Goal: Obtain resource: Download file/media

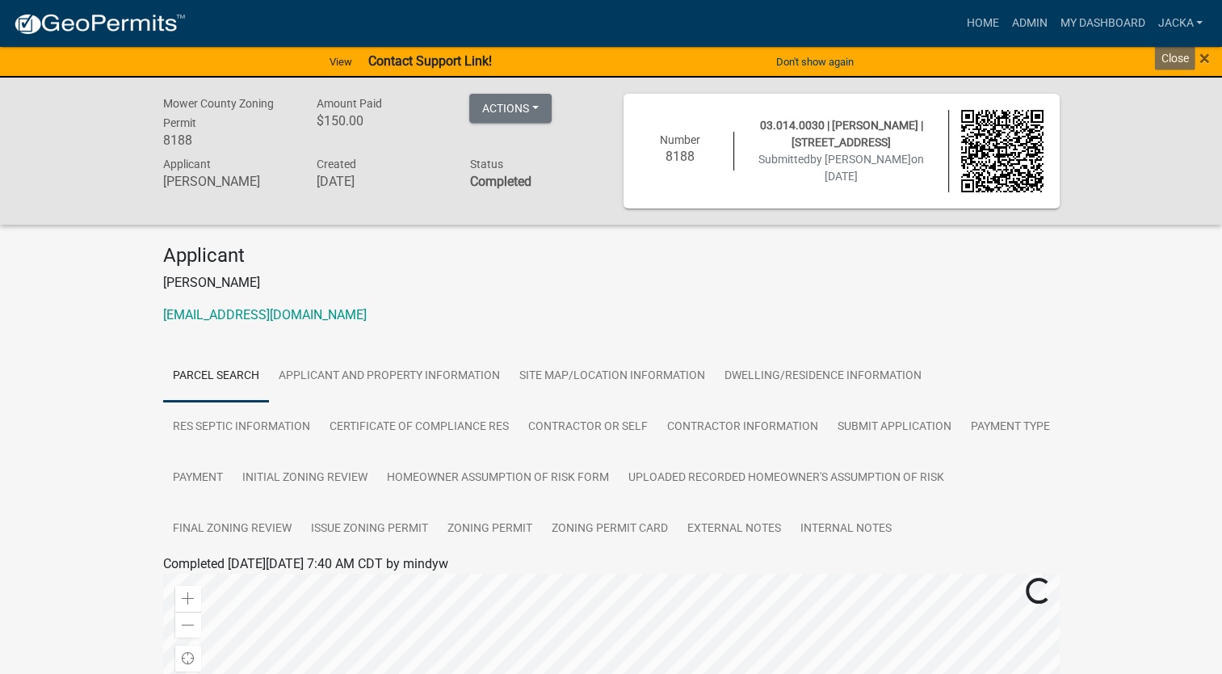
drag, startPoint x: 1212, startPoint y: 62, endPoint x: 1199, endPoint y: 59, distance: 13.3
click at [1212, 62] on div "× Close" at bounding box center [1171, 62] width 102 height 34
click at [1199, 58] on div "× Close" at bounding box center [1171, 62] width 102 height 34
click at [1202, 59] on span "×" at bounding box center [1204, 58] width 10 height 23
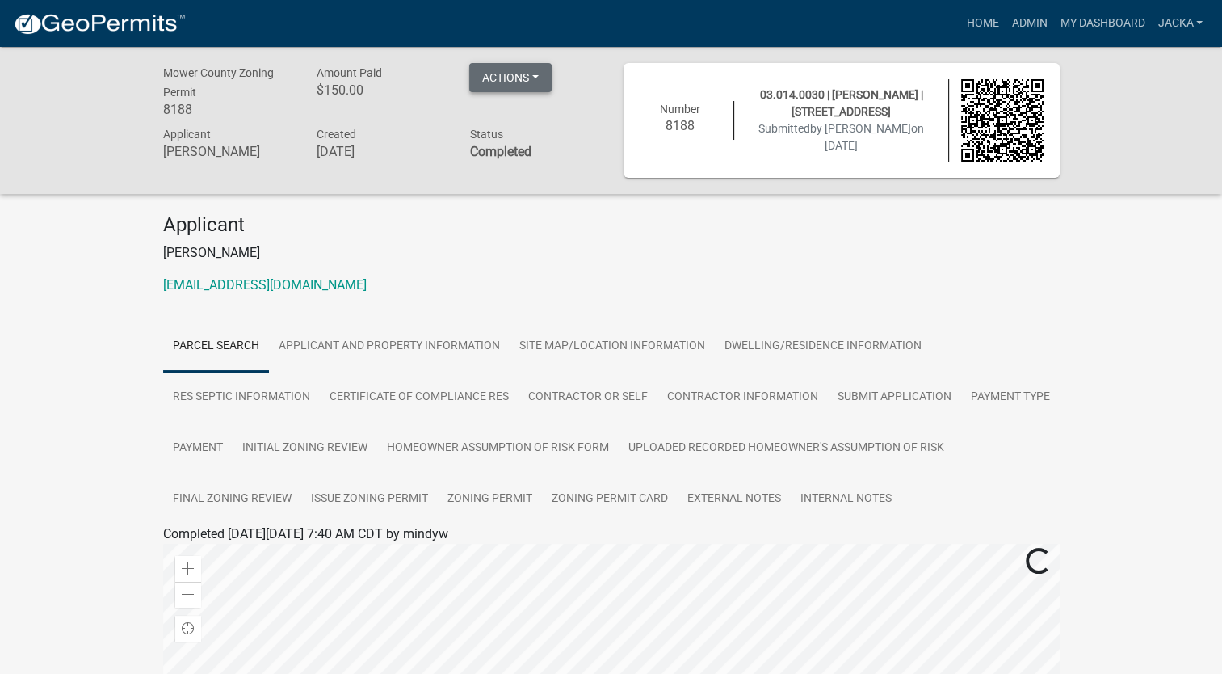
click at [541, 81] on button "Actions" at bounding box center [510, 77] width 82 height 29
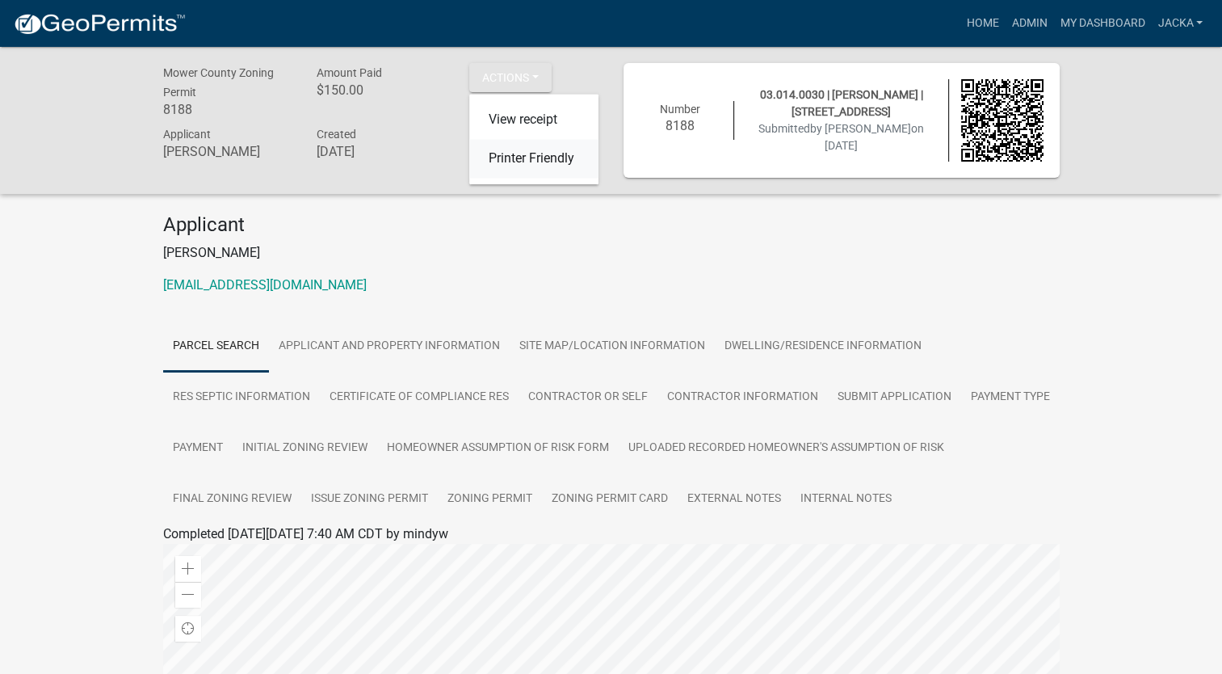
click at [530, 155] on link "Printer Friendly" at bounding box center [533, 159] width 129 height 39
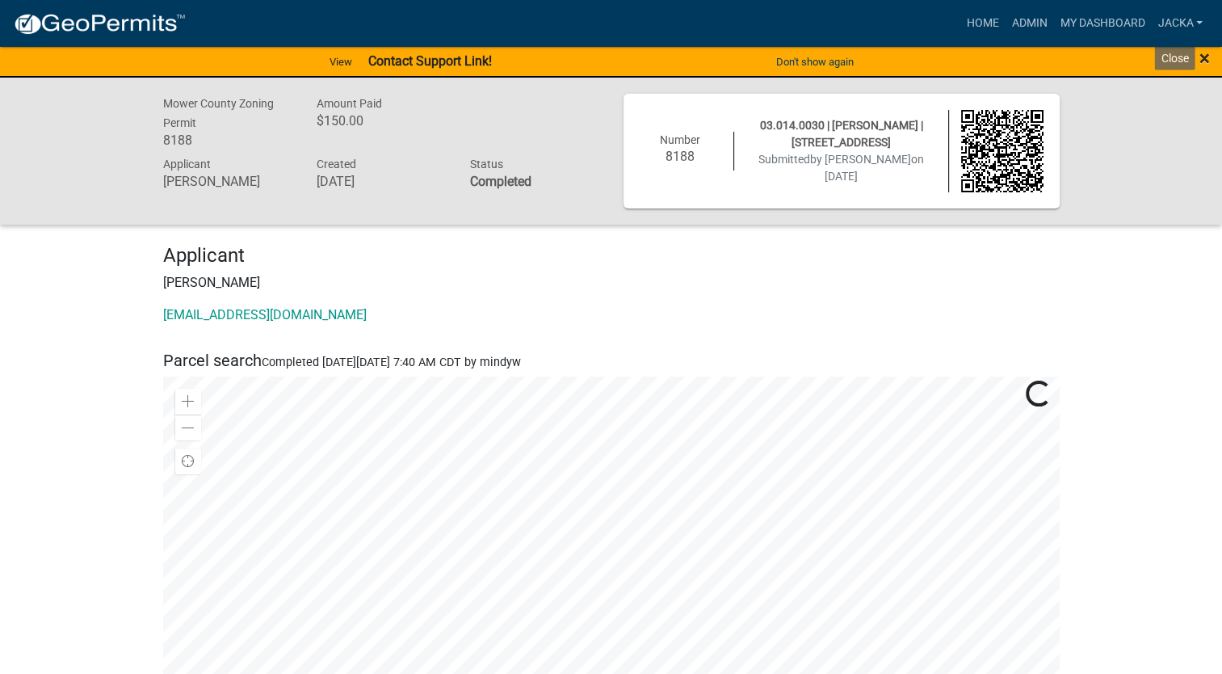
click at [1205, 57] on span "×" at bounding box center [1204, 58] width 10 height 23
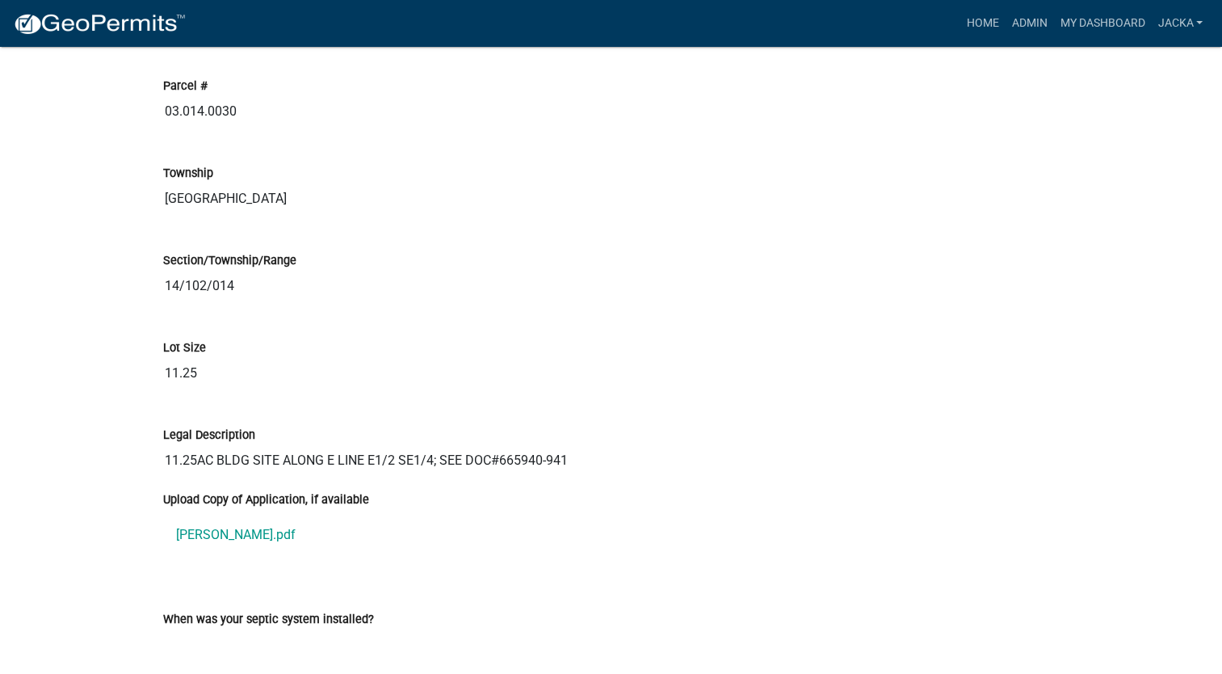
scroll to position [2019, 0]
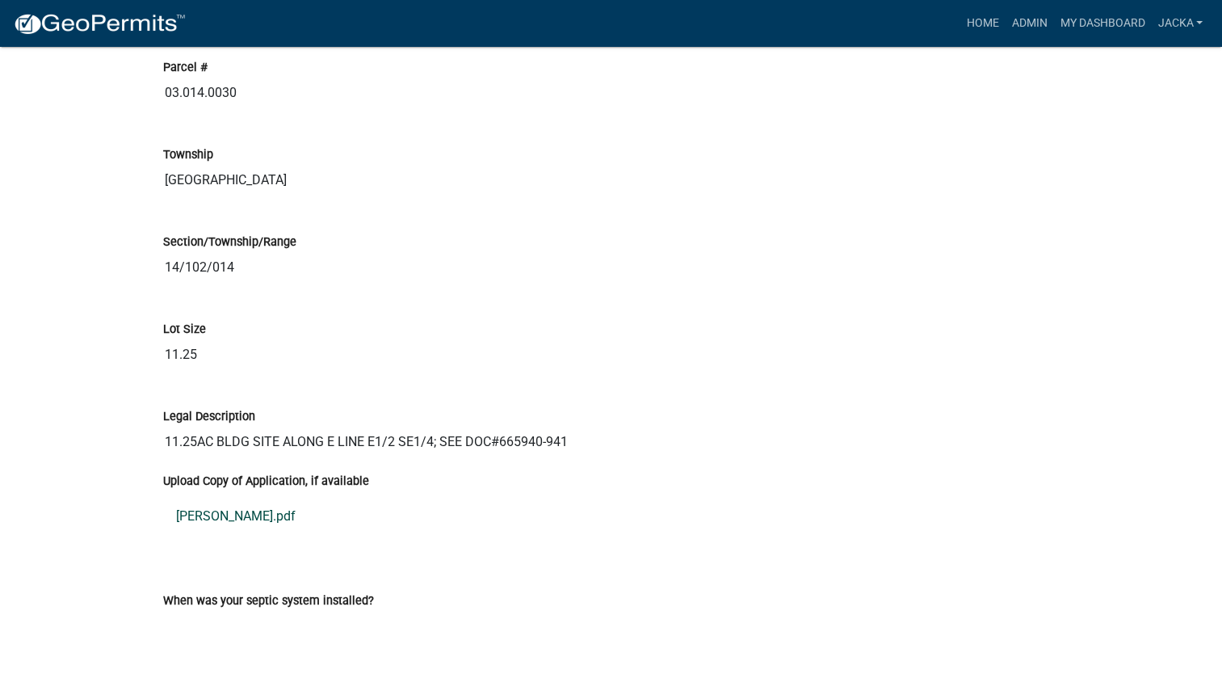
click at [227, 509] on link "Lenhart ZP.pdf" at bounding box center [611, 516] width 897 height 39
